Goal: Information Seeking & Learning: Learn about a topic

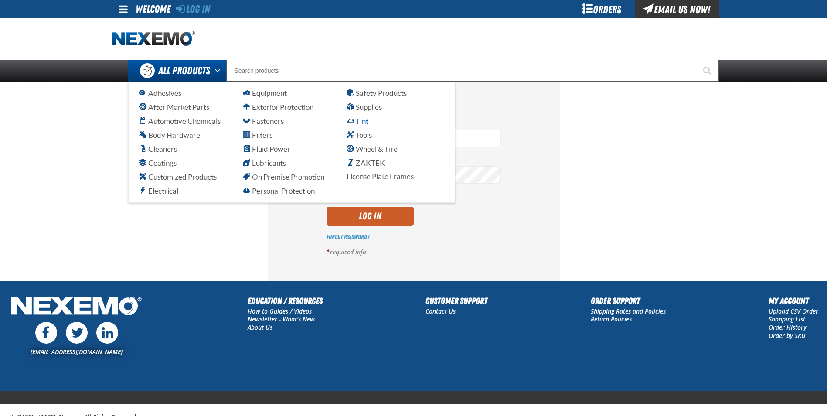
click at [362, 124] on span "Tint" at bounding box center [358, 121] width 22 height 8
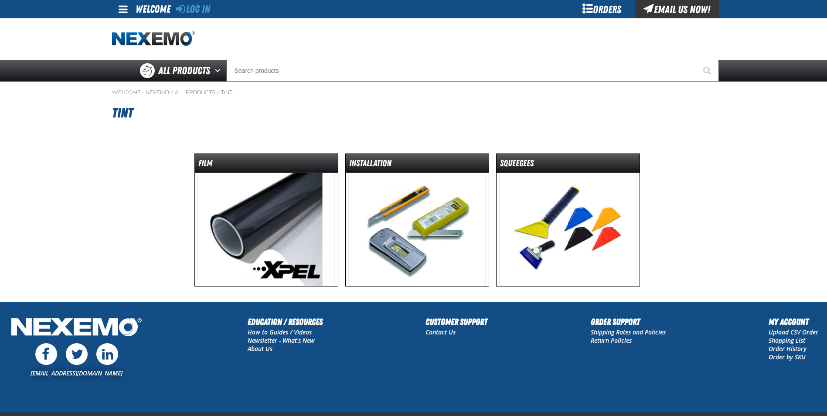
click at [261, 248] on img at bounding box center [266, 229] width 137 height 113
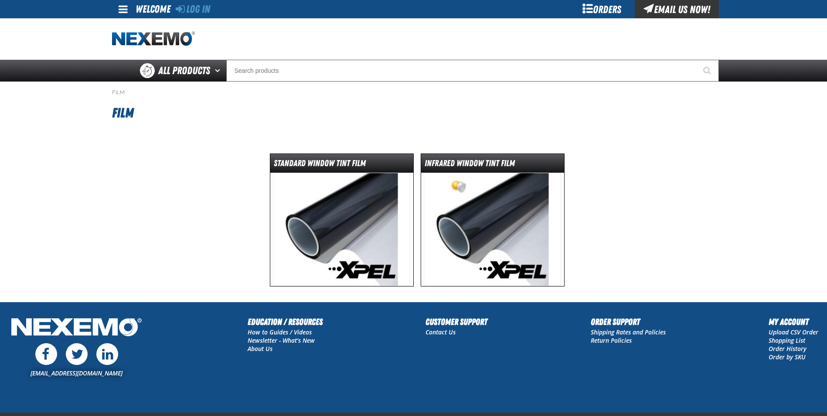
click at [528, 198] on img at bounding box center [492, 229] width 137 height 113
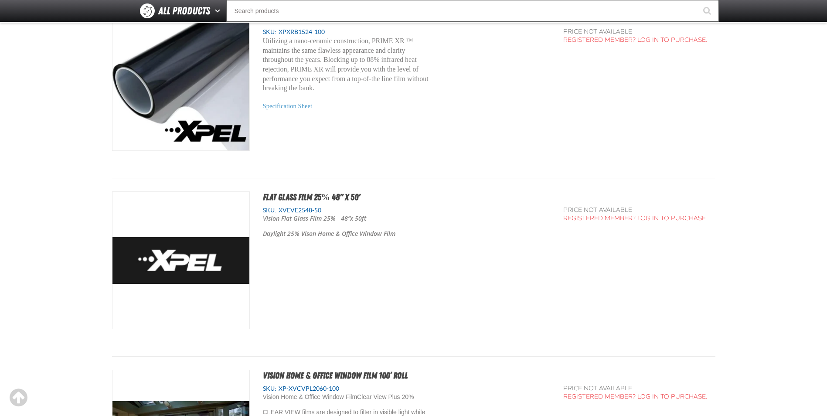
scroll to position [4099, 0]
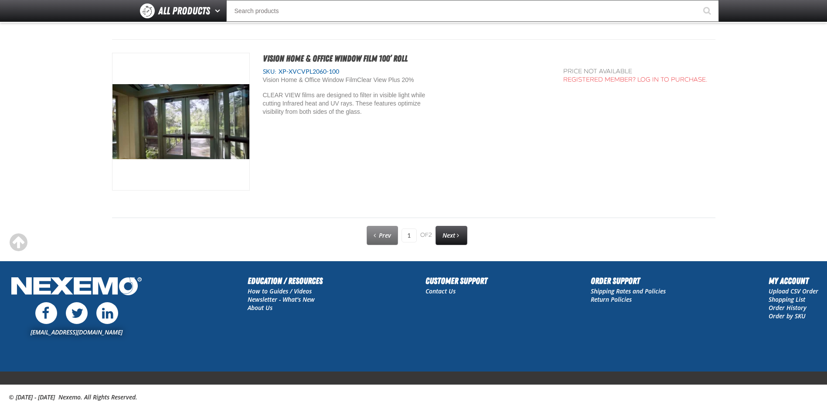
click at [449, 232] on span "Next" at bounding box center [449, 235] width 13 height 8
type input "2"
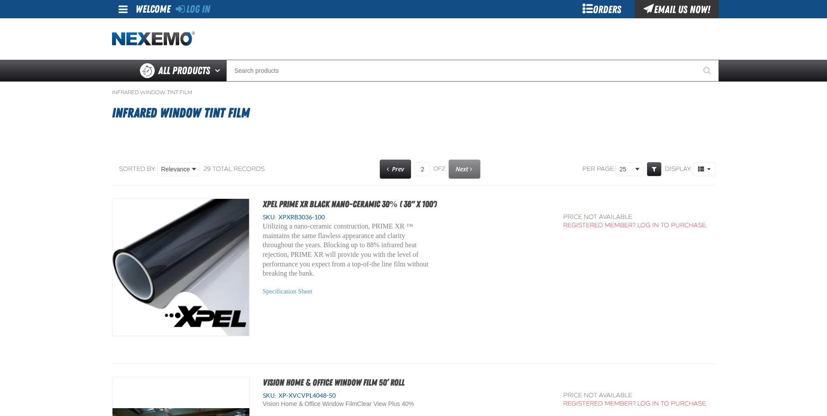
click at [387, 164] on link "Prev" at bounding box center [395, 169] width 31 height 19
type input "1"
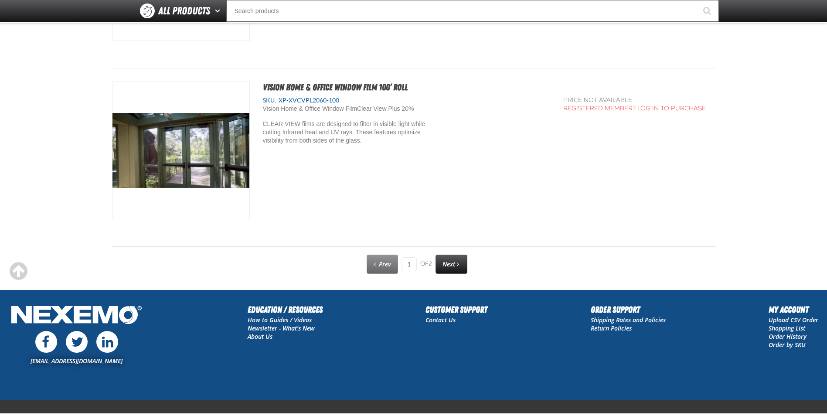
scroll to position [4416, 0]
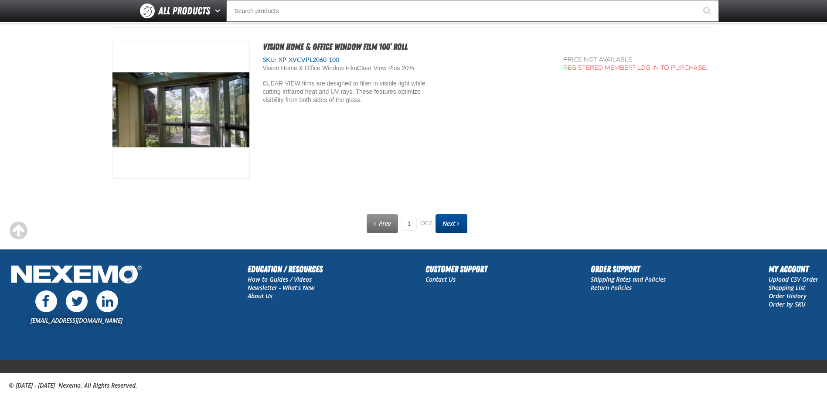
click at [468, 229] on div "Prev 1 of 2 Next" at bounding box center [413, 223] width 603 height 23
click at [467, 228] on link "Next" at bounding box center [452, 223] width 32 height 19
type input "2"
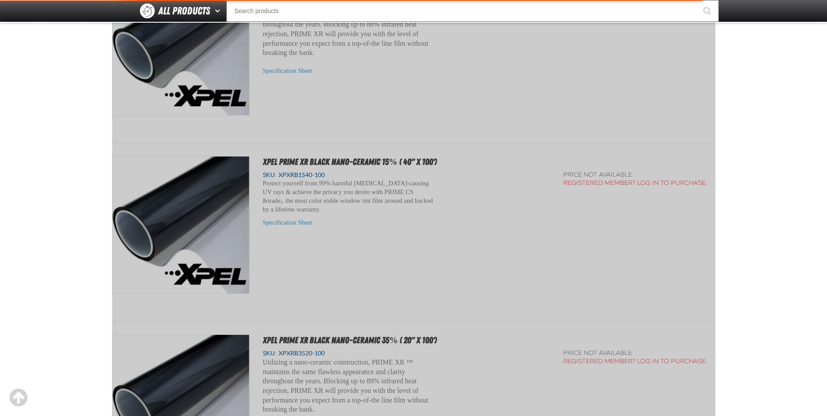
scroll to position [158, 0]
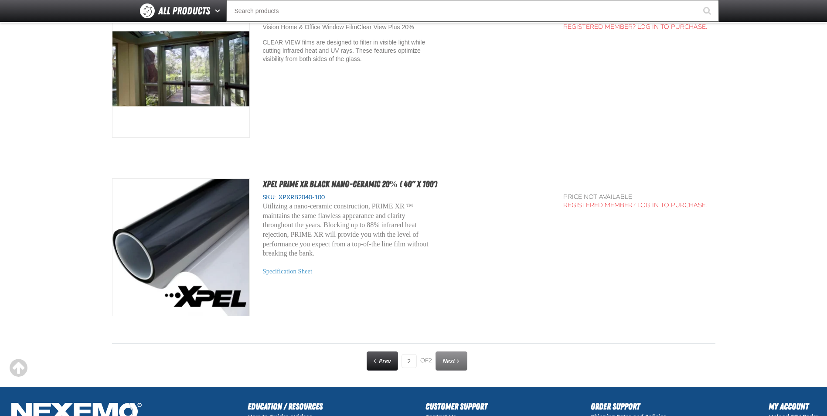
scroll to position [550, 0]
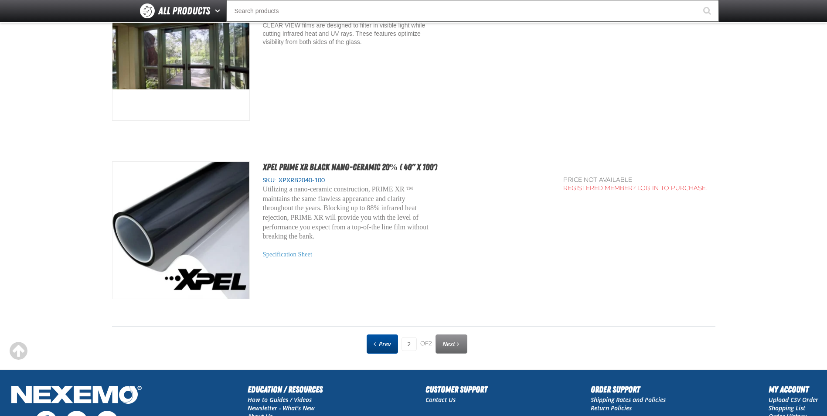
click at [377, 344] on link "Prev" at bounding box center [382, 343] width 31 height 19
type input "1"
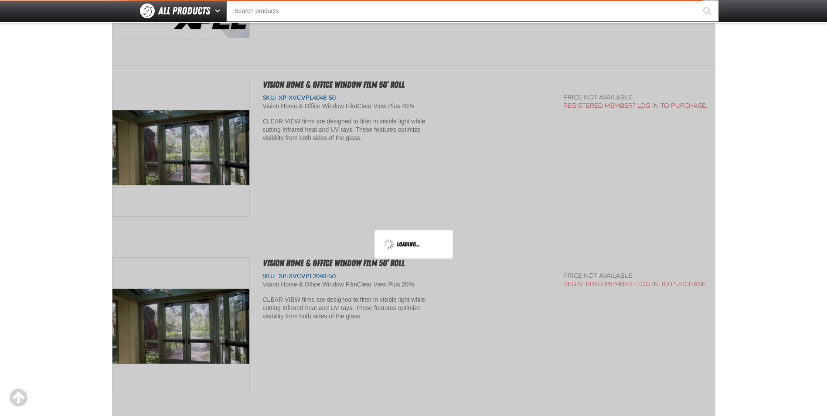
scroll to position [158, 0]
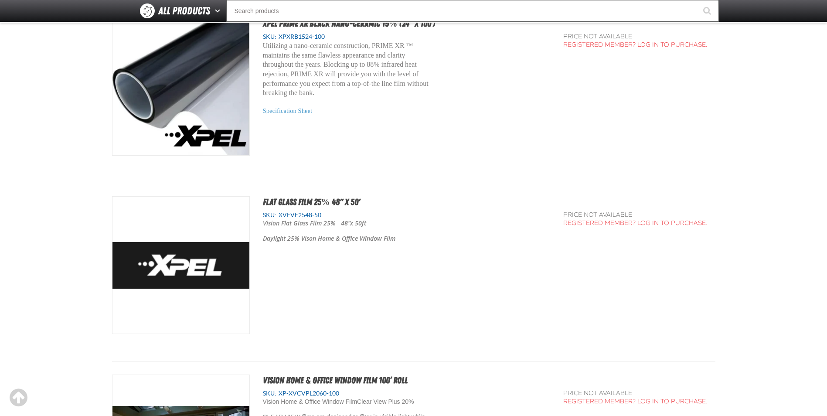
scroll to position [4416, 0]
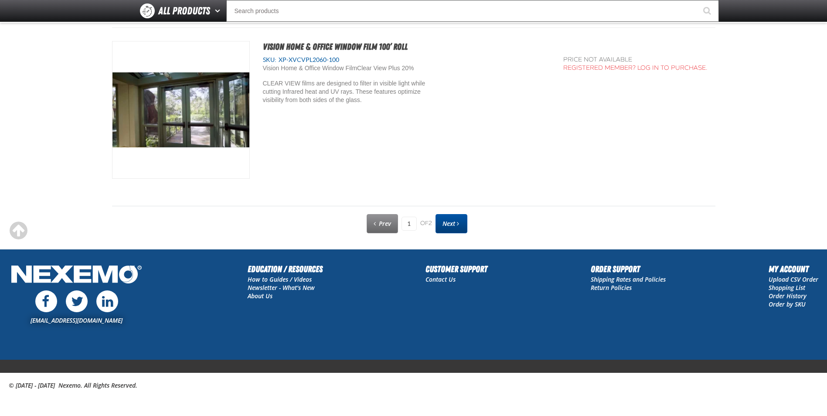
click at [455, 230] on link "Next" at bounding box center [452, 223] width 32 height 19
type input "2"
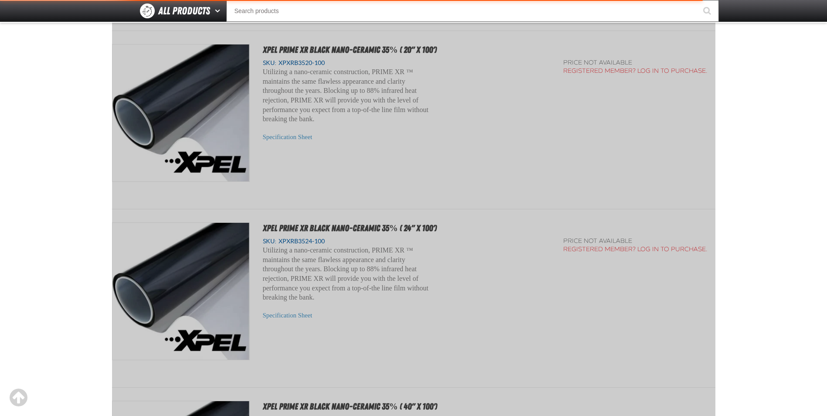
scroll to position [158, 0]
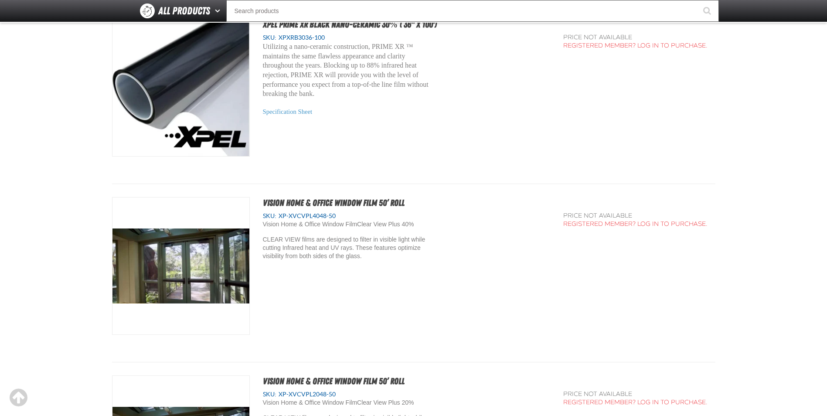
scroll to position [507, 0]
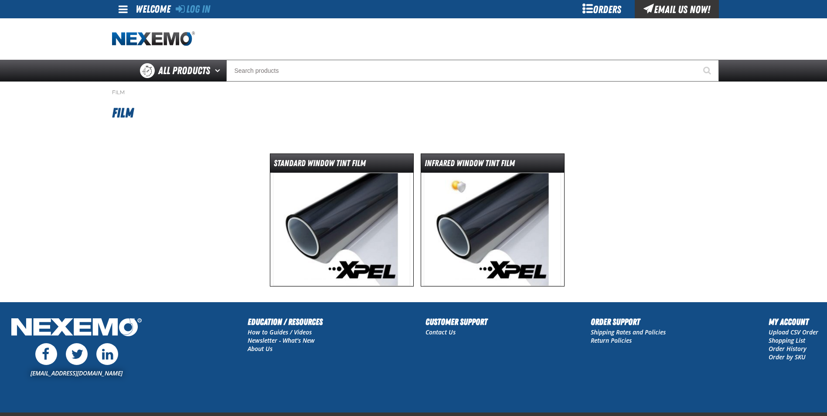
click at [475, 222] on img at bounding box center [492, 229] width 137 height 113
click at [469, 207] on img at bounding box center [492, 229] width 137 height 113
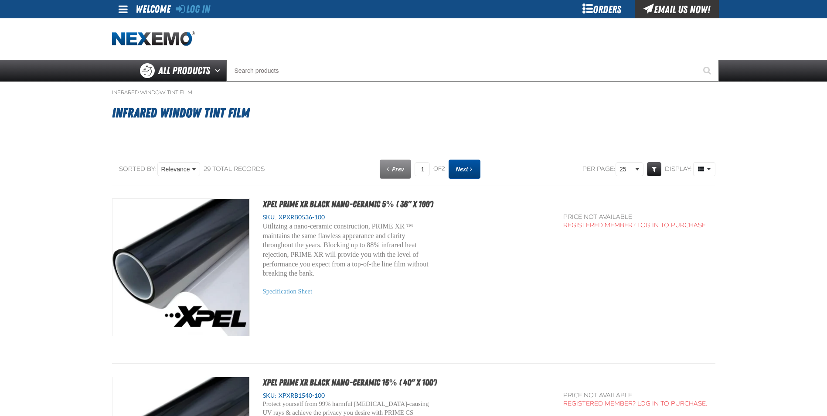
click at [463, 170] on span "Next" at bounding box center [462, 169] width 13 height 8
type input "2"
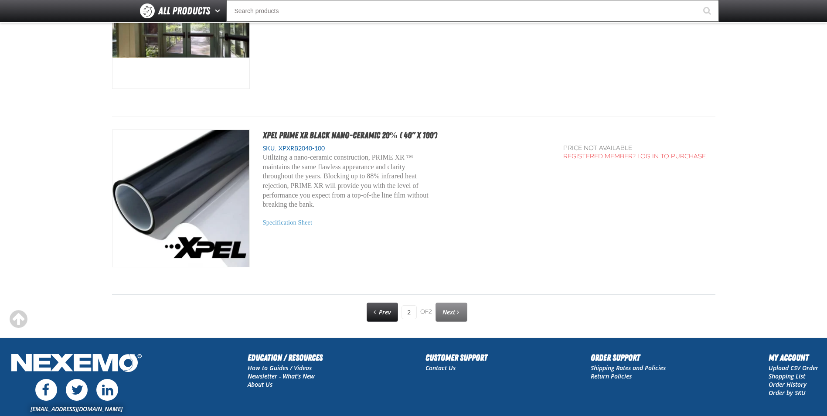
scroll to position [583, 0]
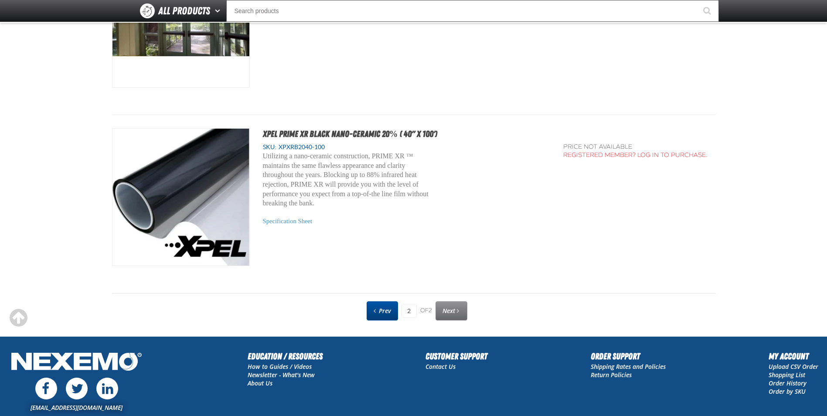
click at [380, 319] on link "Prev" at bounding box center [382, 310] width 31 height 19
type input "1"
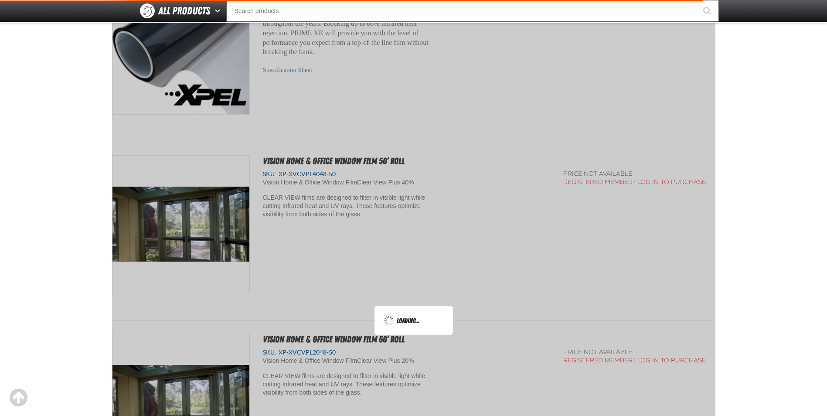
scroll to position [158, 0]
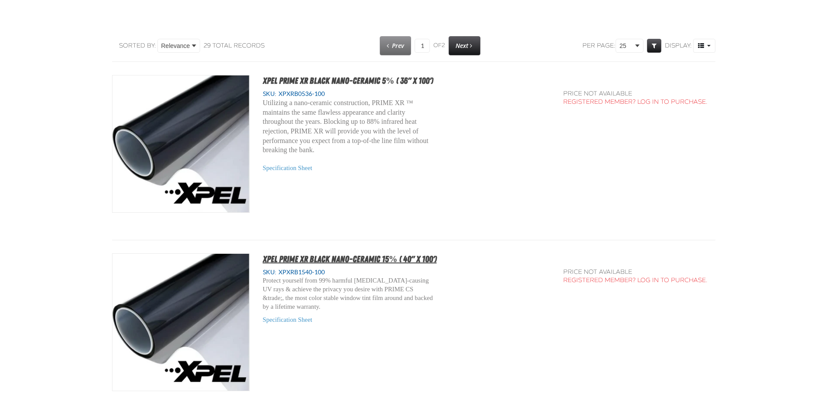
scroll to position [131, 0]
